Goal: Information Seeking & Learning: Learn about a topic

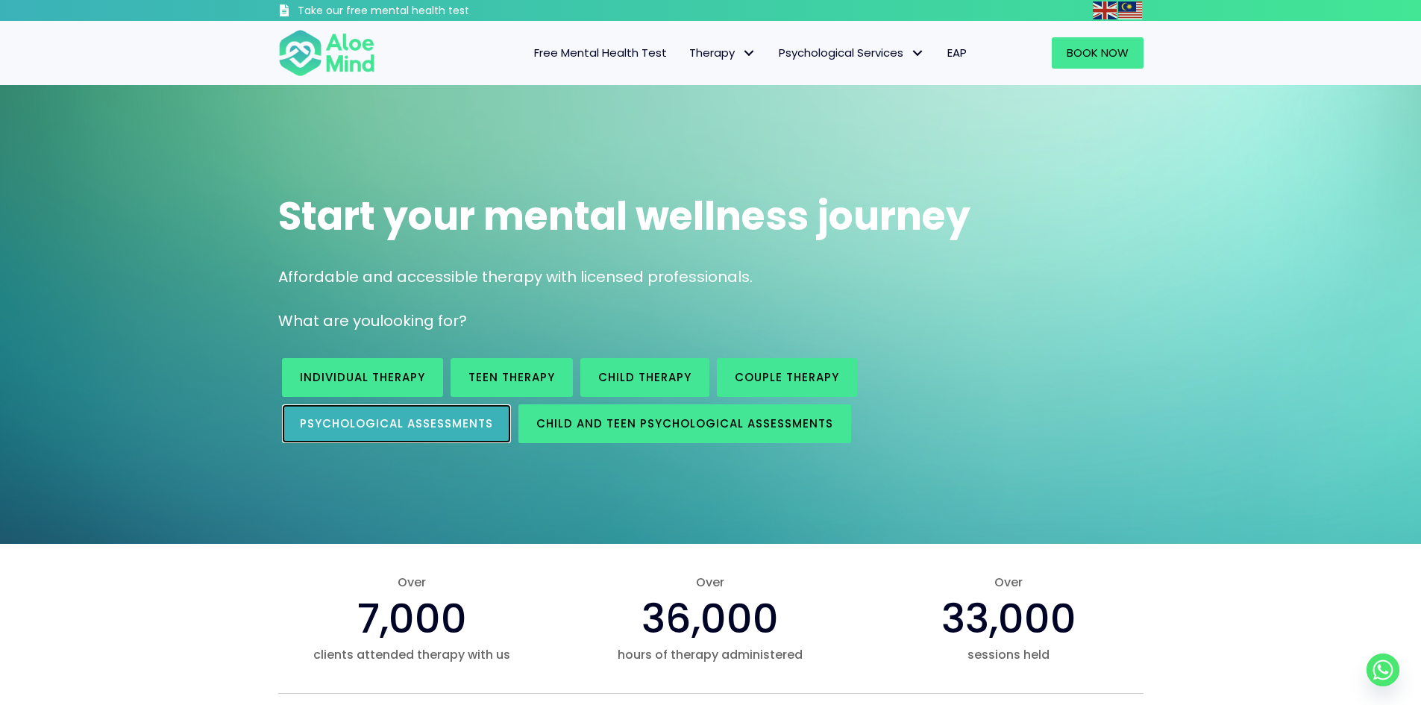
click at [485, 439] on link "Psychological assessments" at bounding box center [396, 423] width 229 height 39
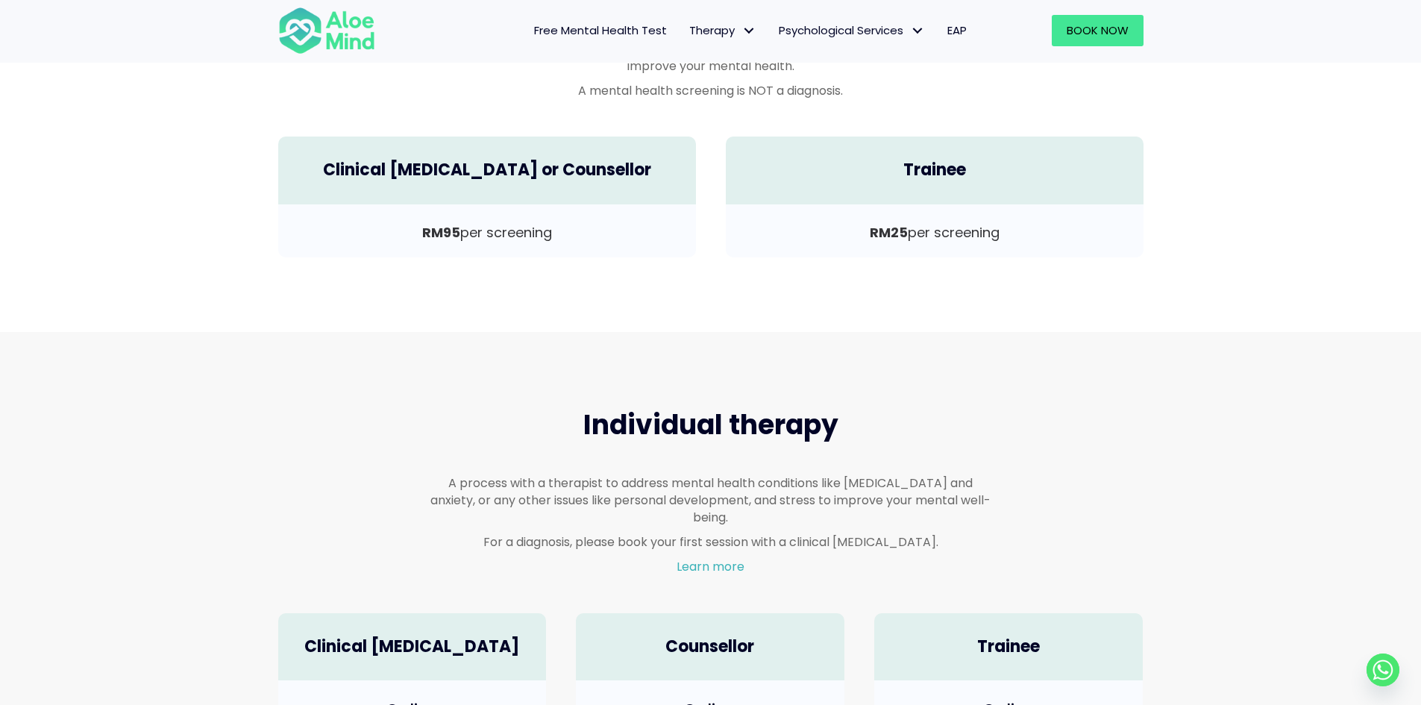
scroll to position [107, 0]
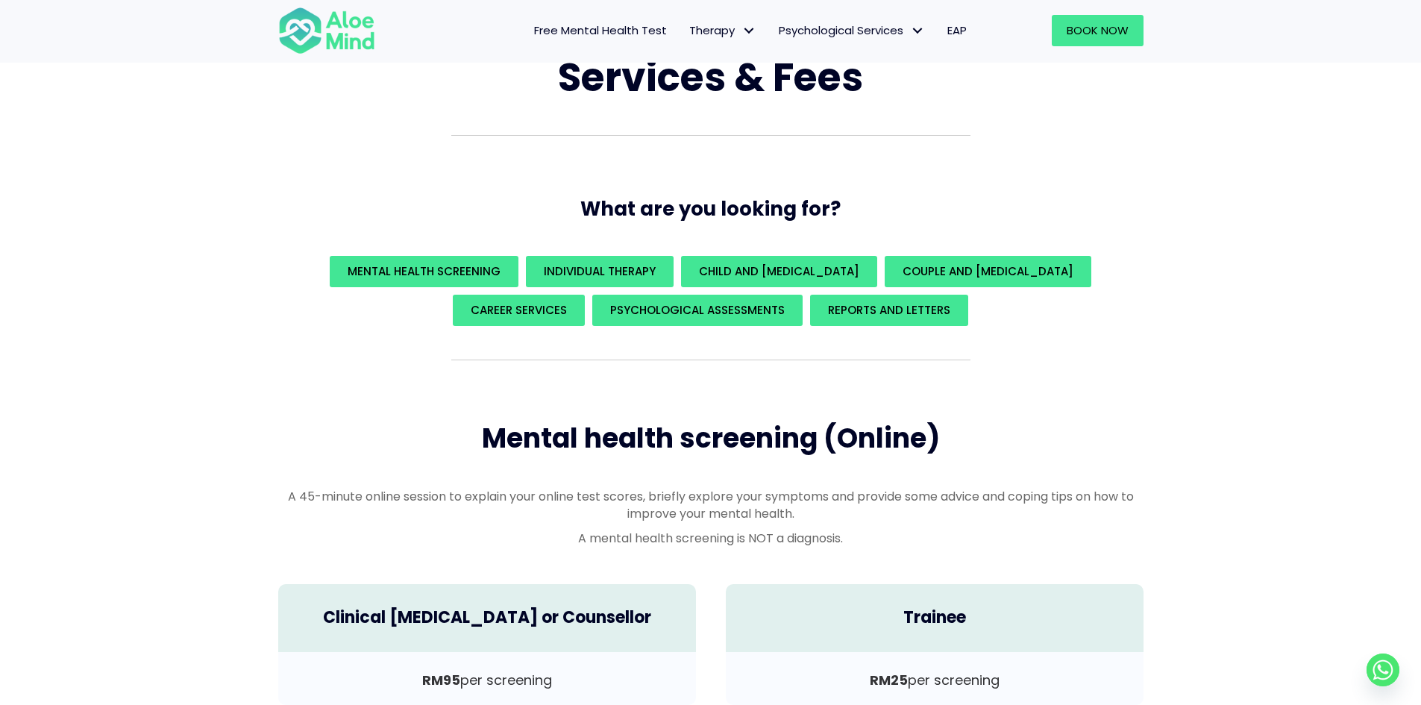
click at [641, 23] on span "Free Mental Health Test" at bounding box center [600, 30] width 133 height 16
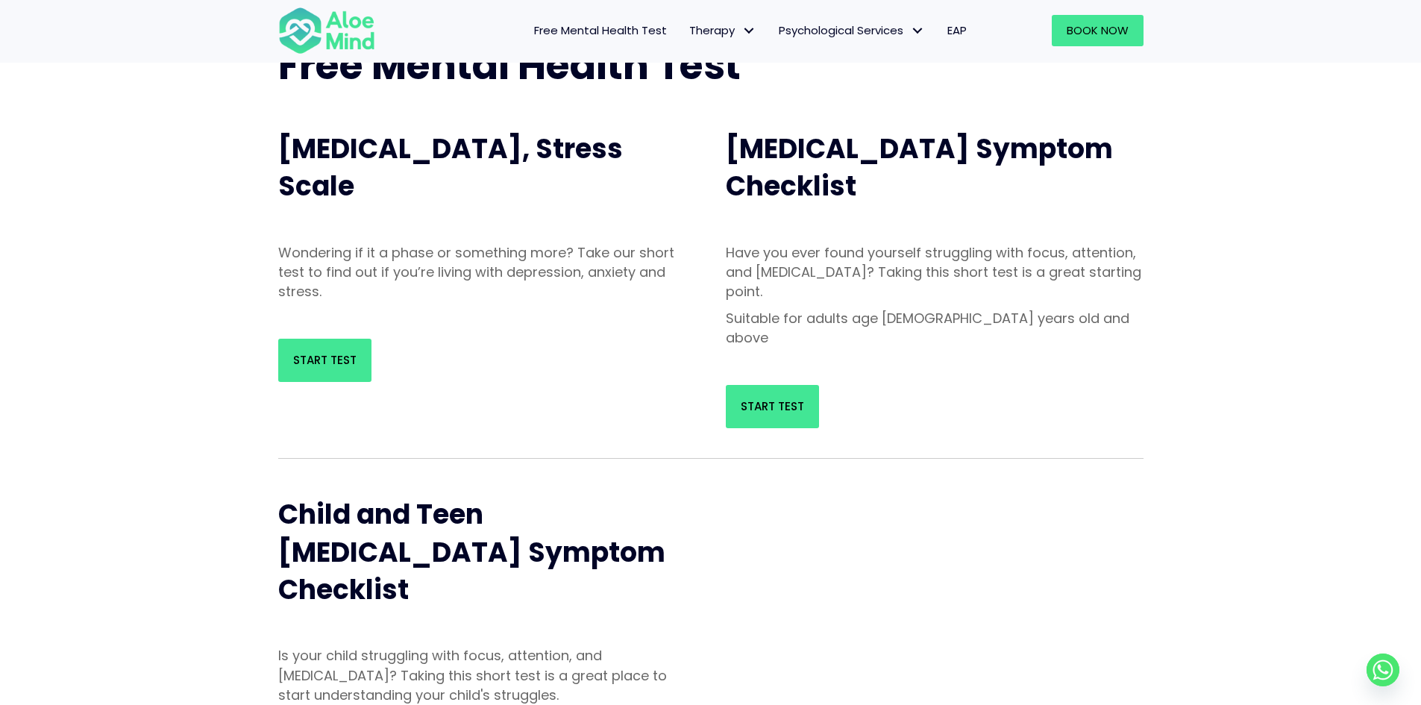
scroll to position [298, 0]
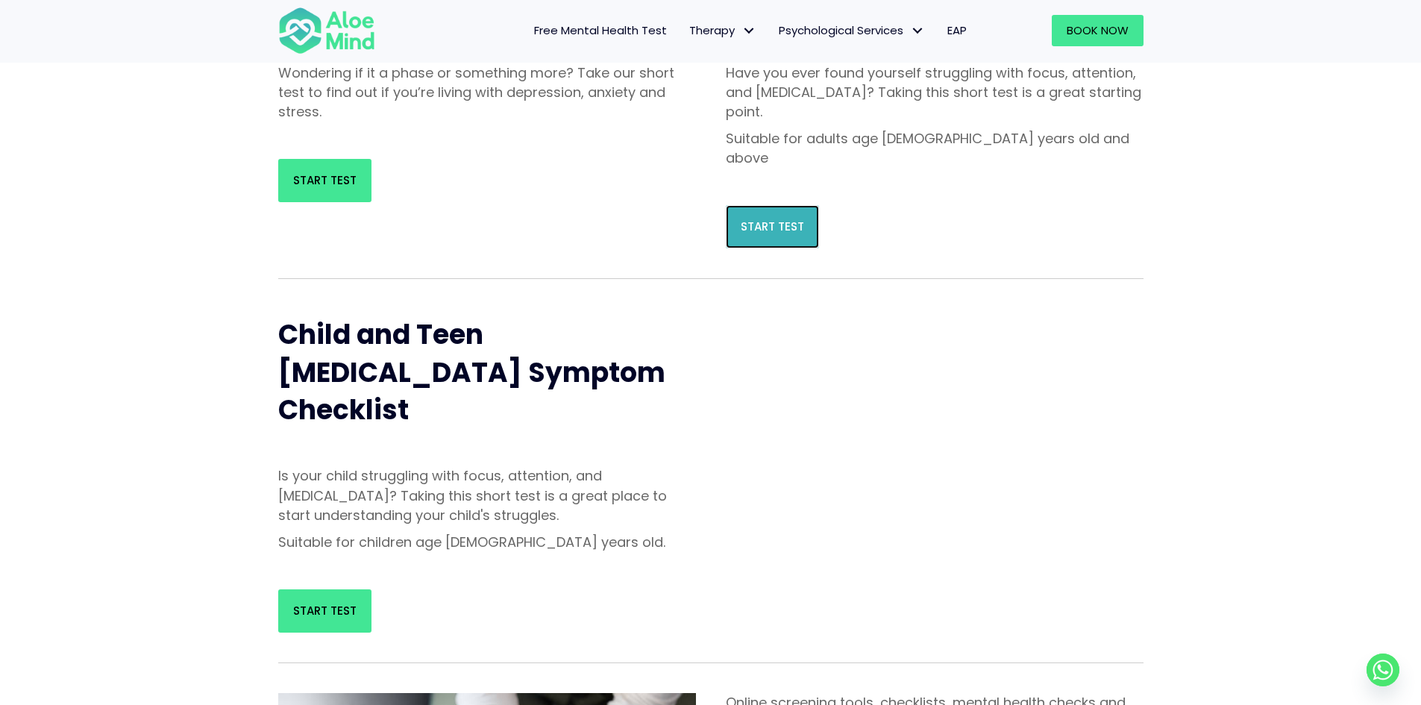
click at [799, 218] on span "Start Test" at bounding box center [771, 226] width 63 height 16
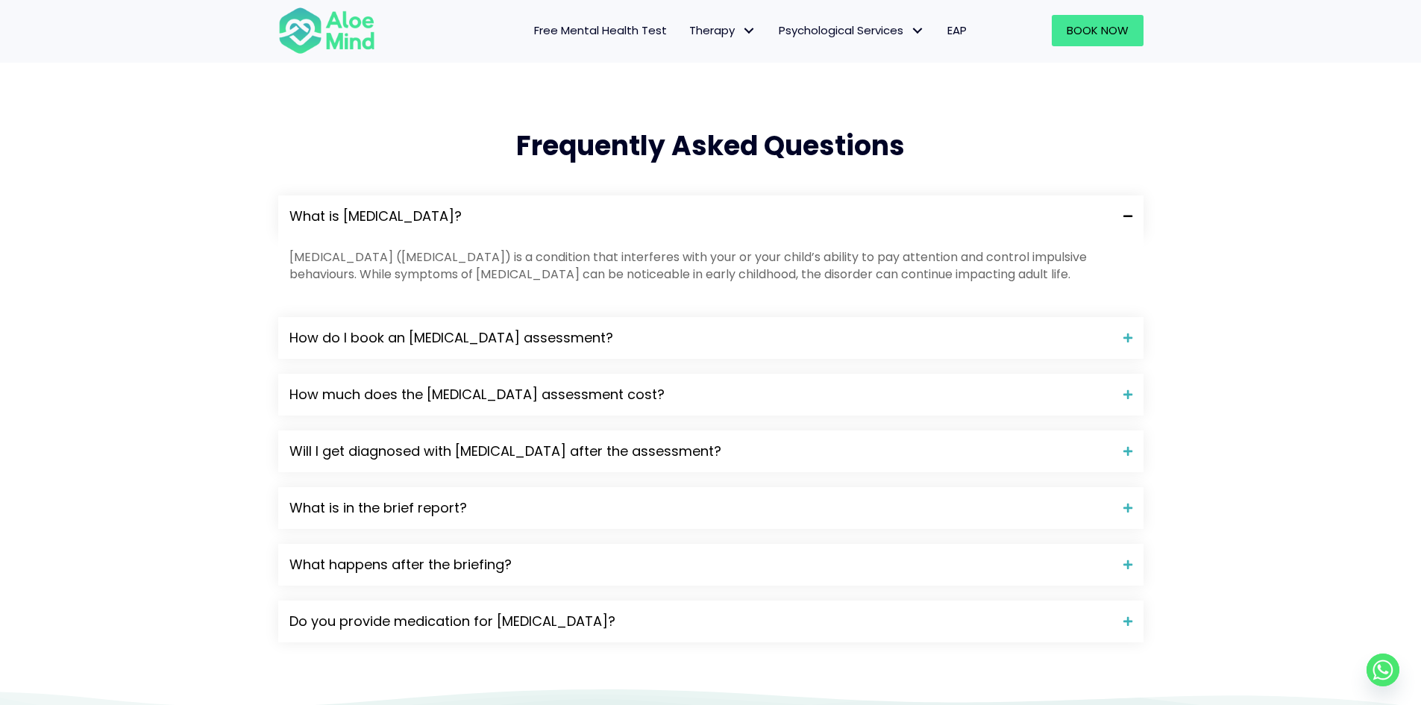
scroll to position [1566, 0]
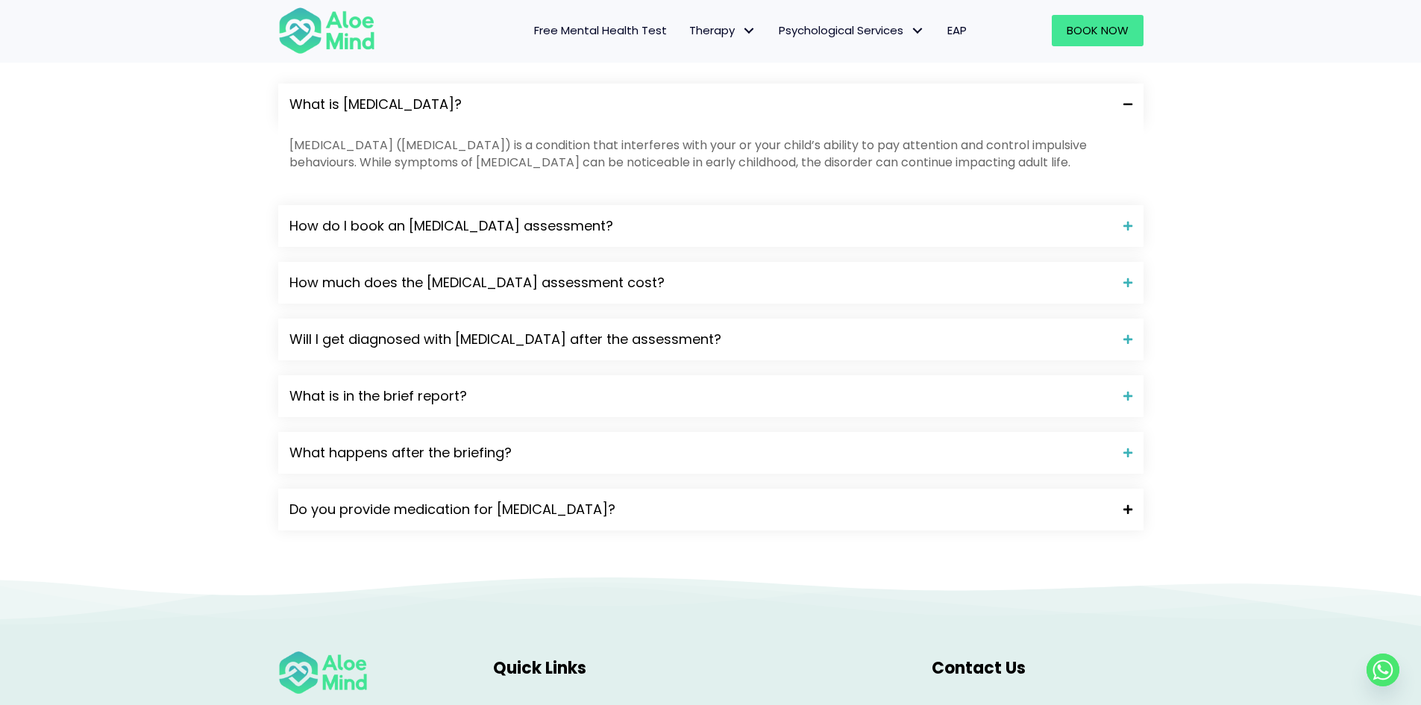
click at [549, 500] on span "Do you provide medication for [MEDICAL_DATA]?" at bounding box center [700, 509] width 823 height 19
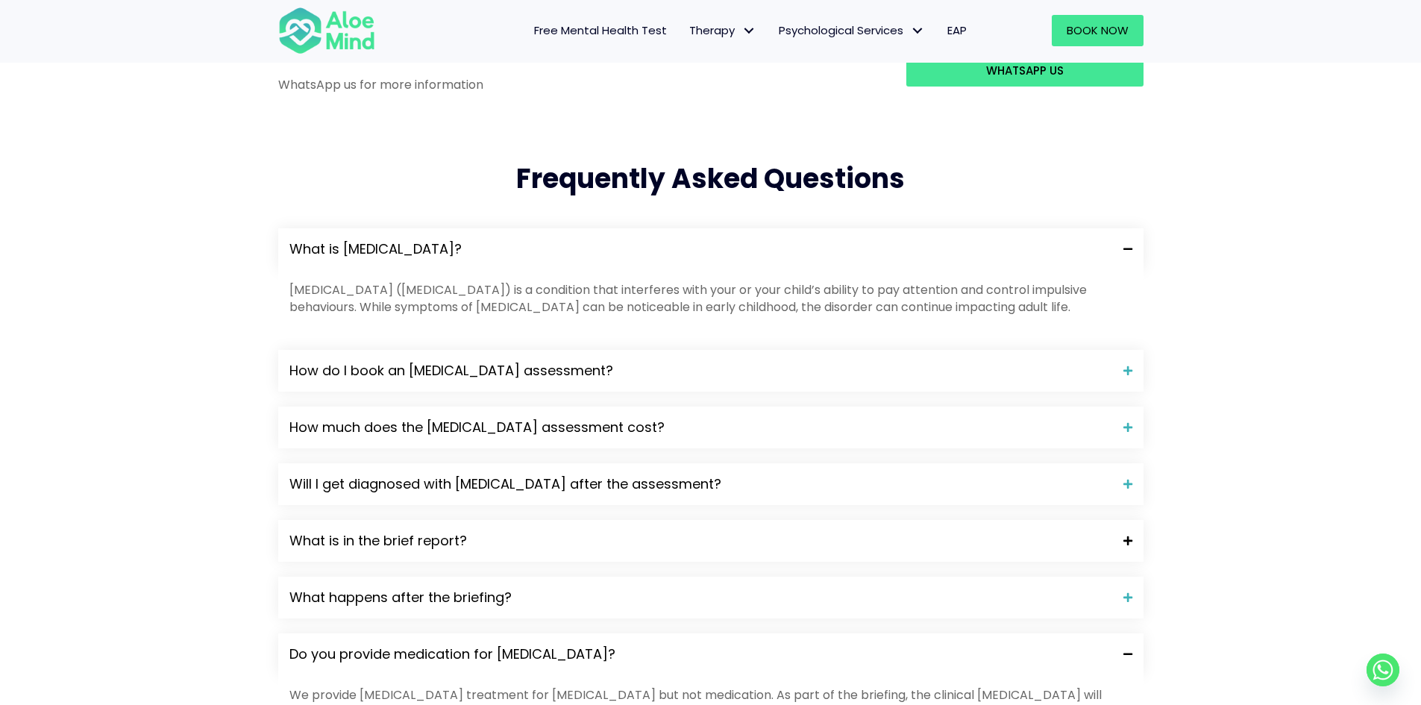
scroll to position [1193, 0]
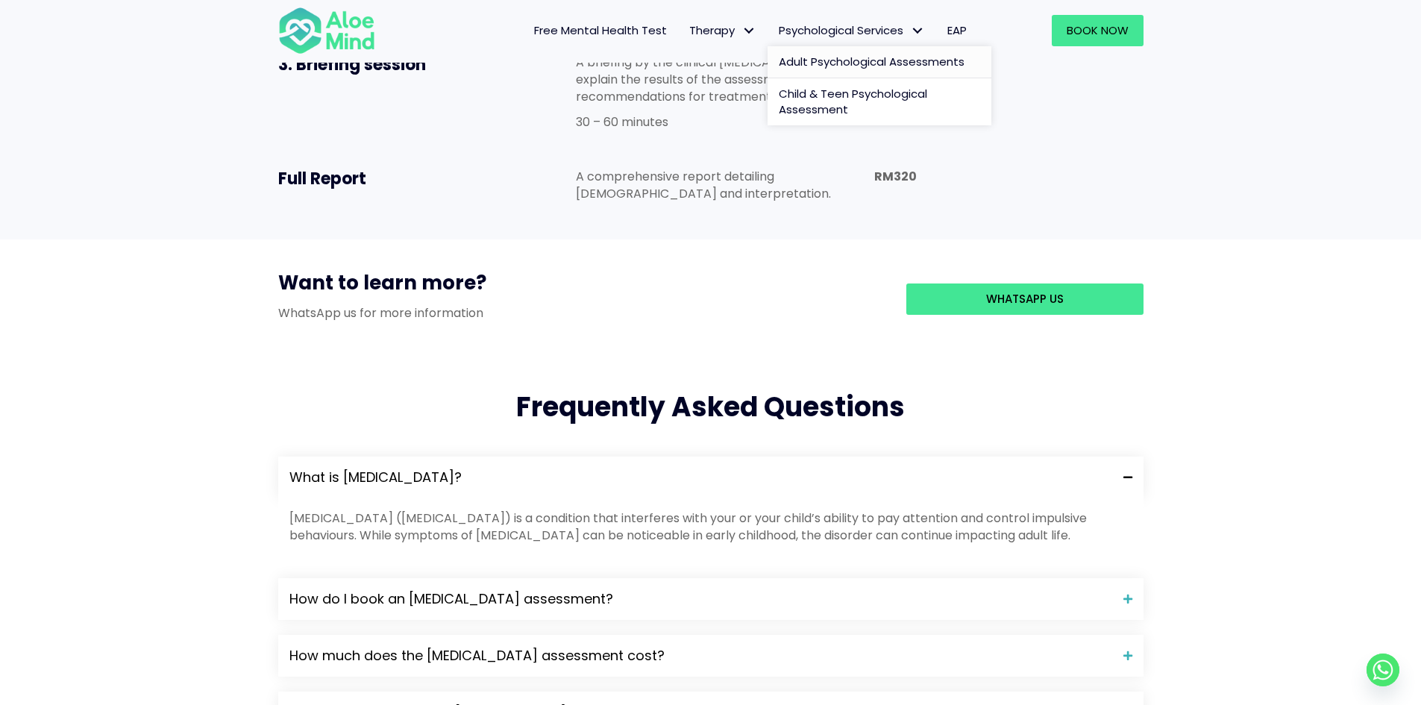
click at [841, 69] on span "Adult Psychological Assessments" at bounding box center [872, 62] width 186 height 16
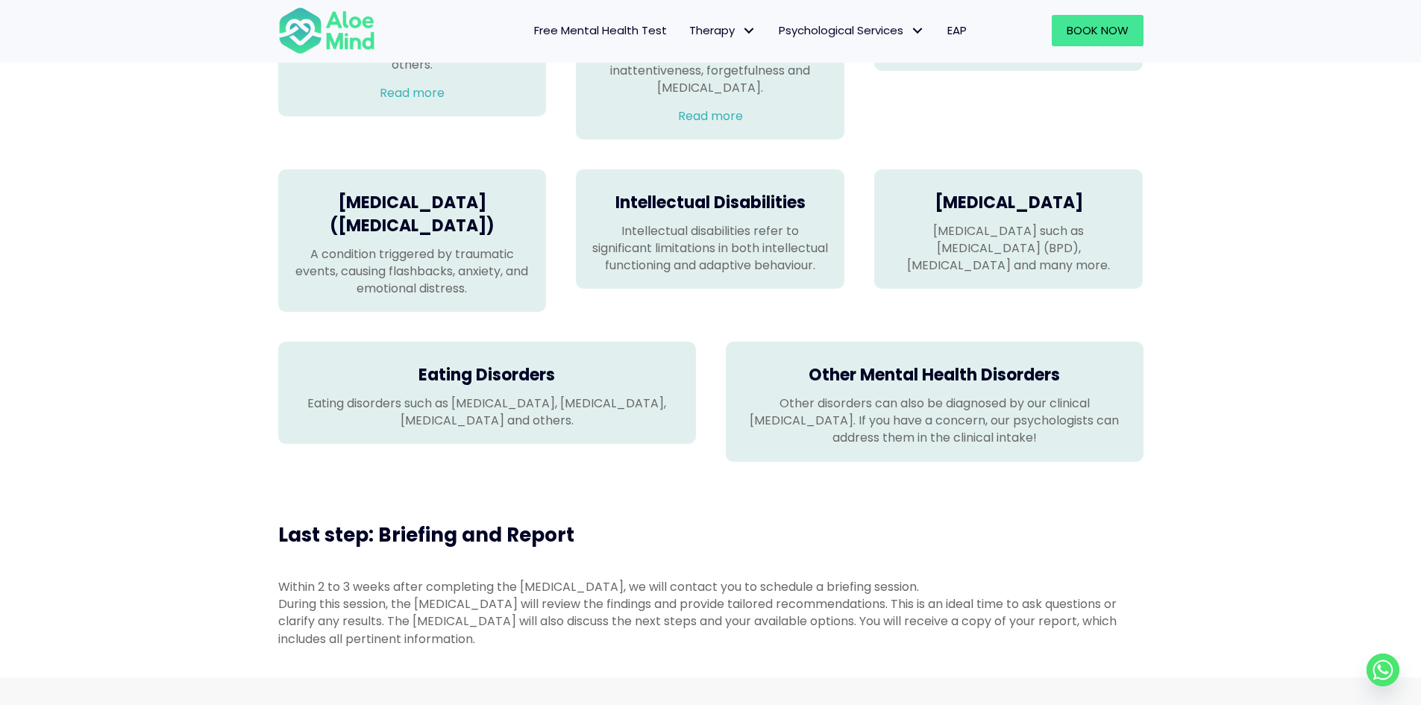
scroll to position [1342, 0]
